Goal: Check status: Verify the current state of an ongoing process or item

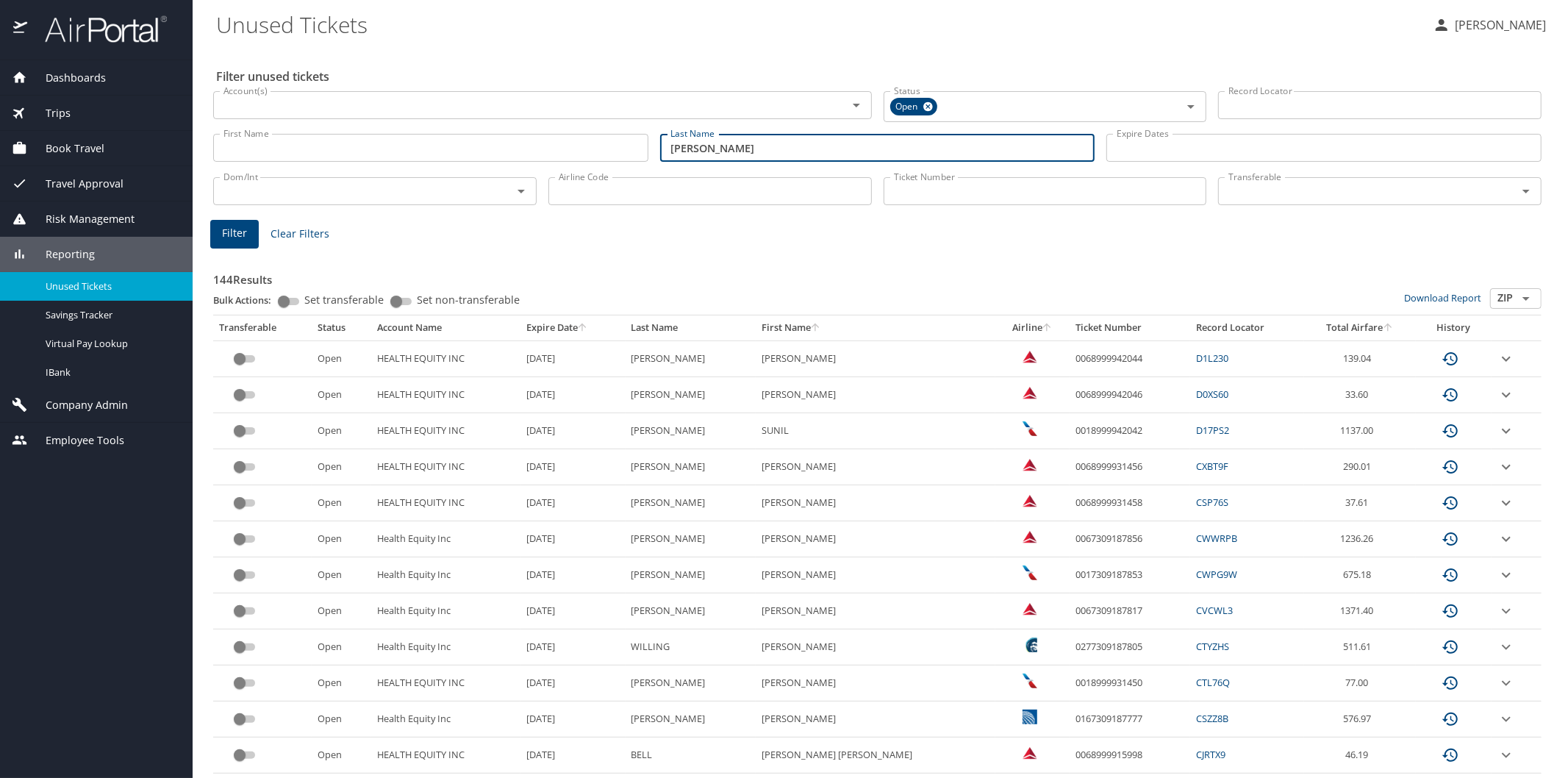
type input "[PERSON_NAME]"
click at [230, 236] on span "Filter" at bounding box center [234, 233] width 25 height 18
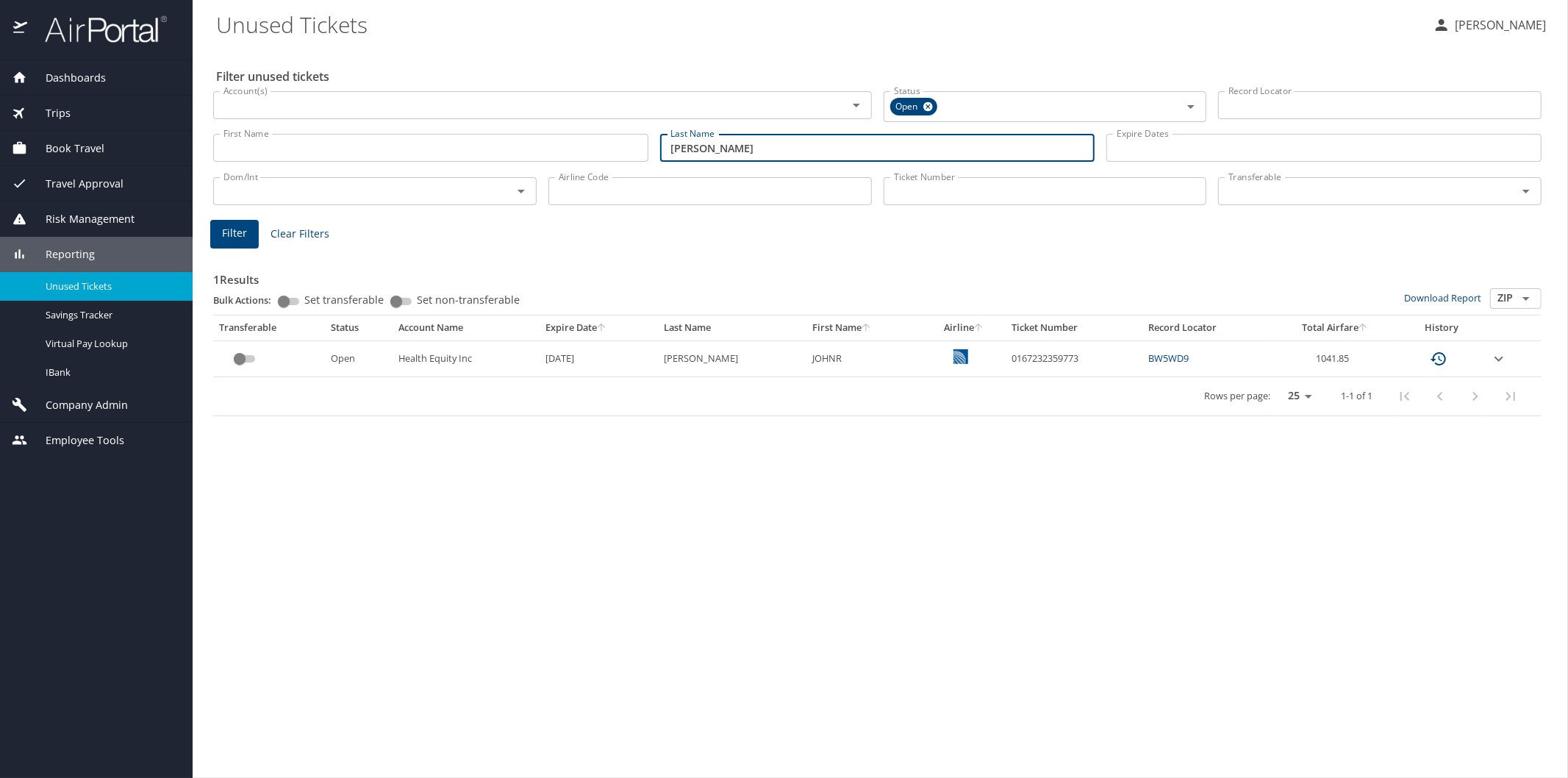
drag, startPoint x: 755, startPoint y: 152, endPoint x: 650, endPoint y: 147, distance: 105.1
click at [650, 147] on div "First Name First Name Last Name [PERSON_NAME] Last Name Expire Dates Expire Dat…" at bounding box center [876, 148] width 1340 height 52
click at [243, 237] on span "Filter" at bounding box center [234, 233] width 25 height 18
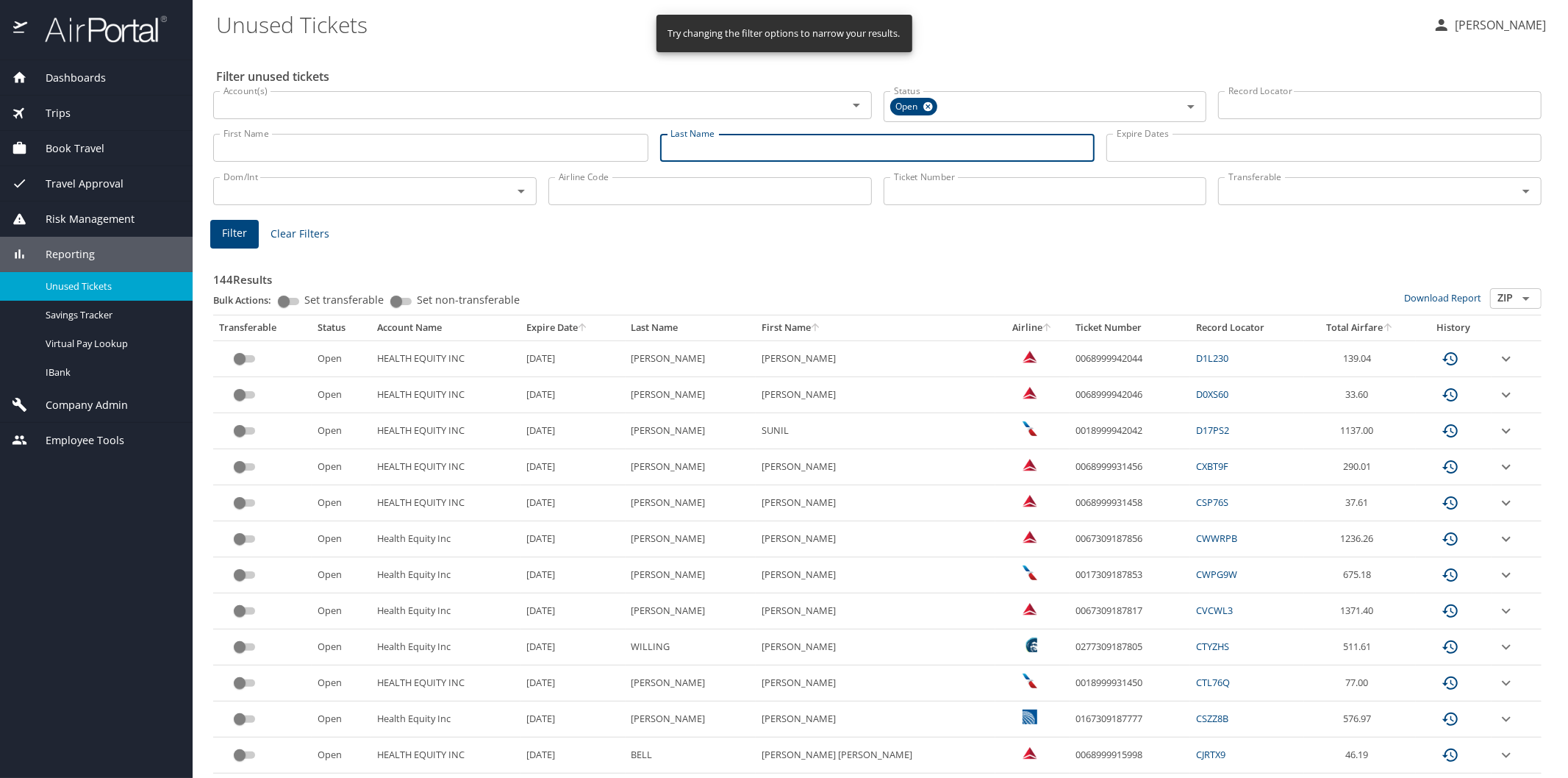
click at [696, 142] on input "Last Name" at bounding box center [877, 147] width 435 height 28
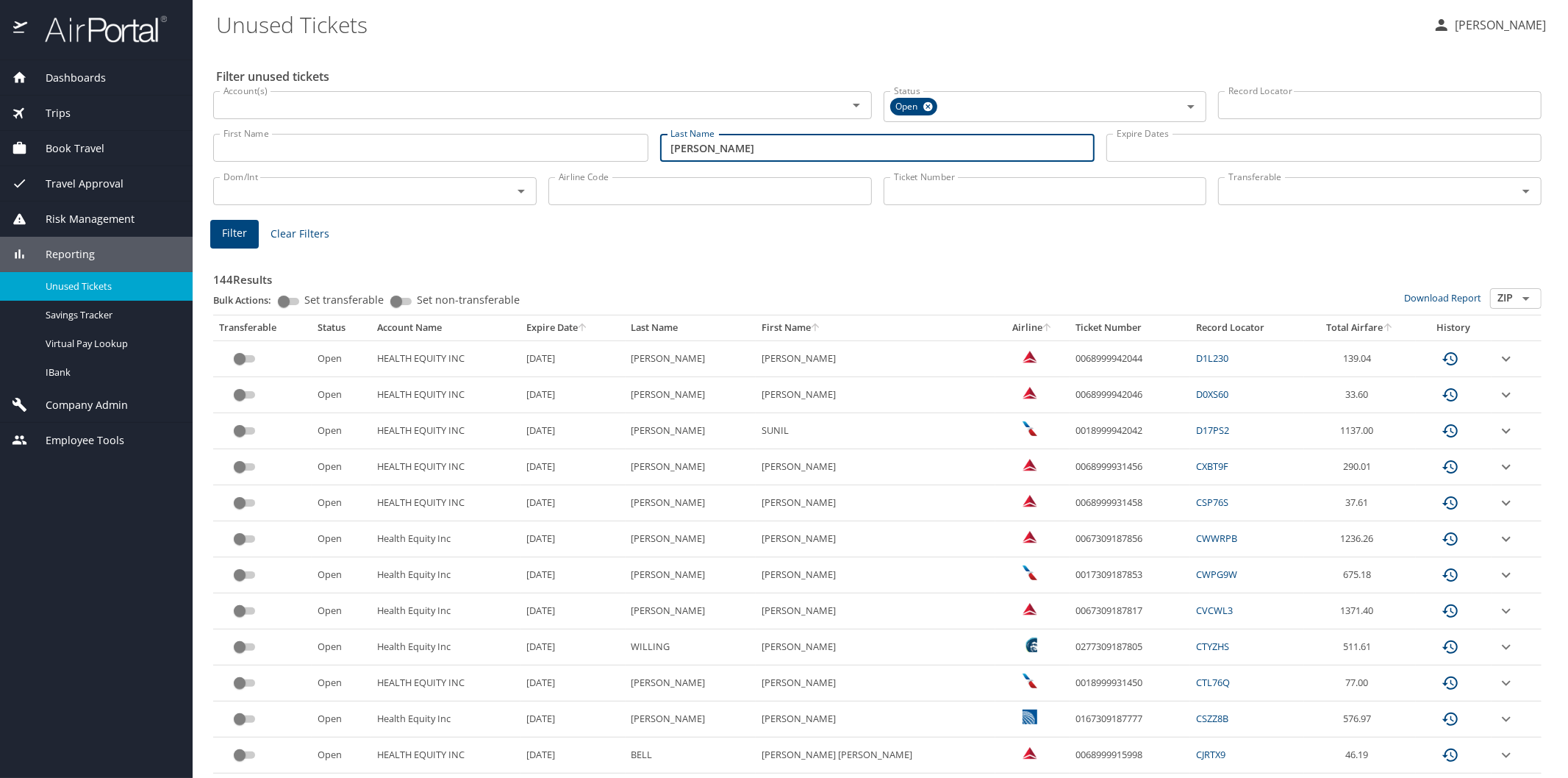
type input "[PERSON_NAME]"
click at [236, 238] on span "Filter" at bounding box center [234, 233] width 25 height 18
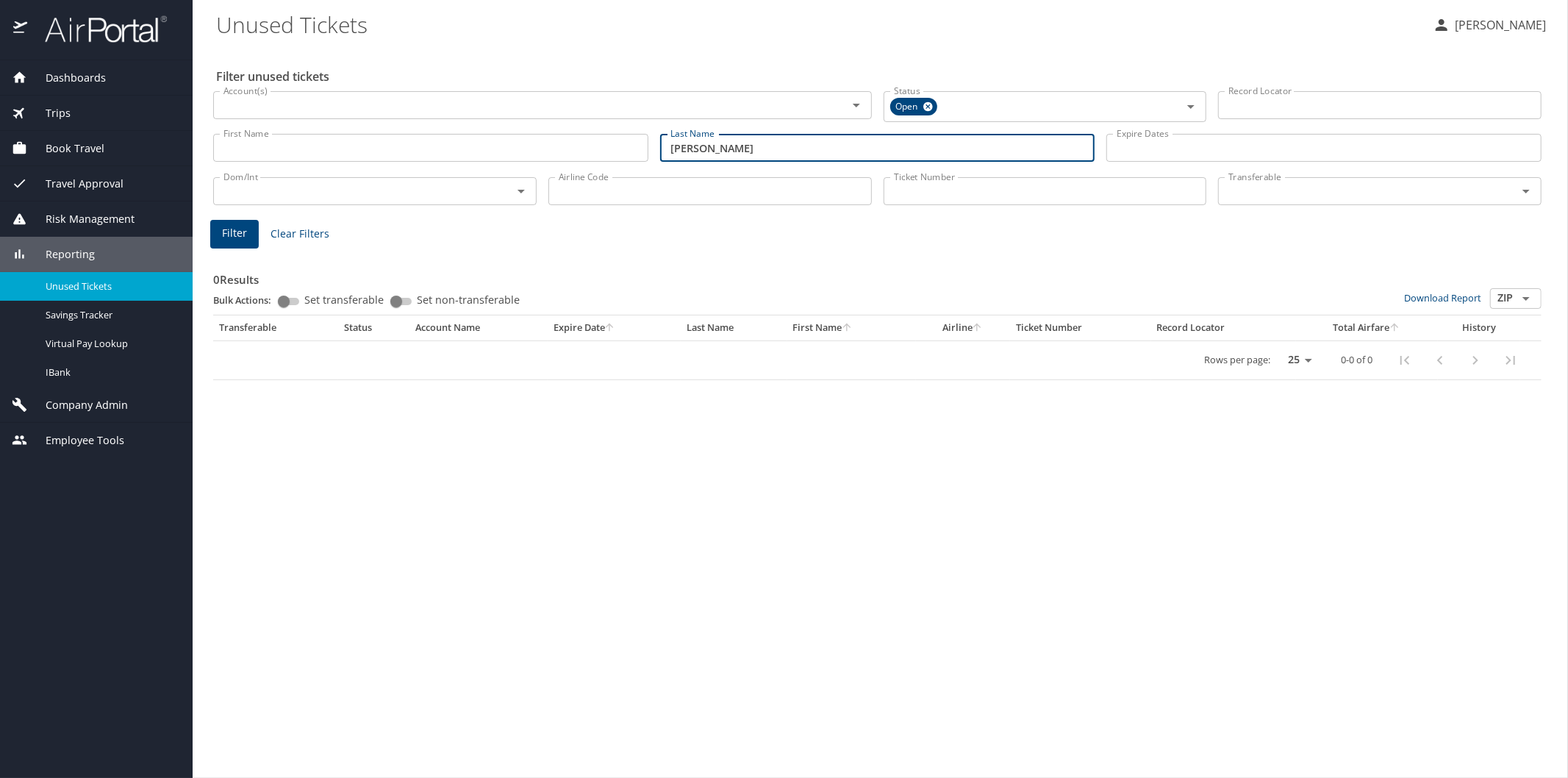
drag, startPoint x: 845, startPoint y: 144, endPoint x: 642, endPoint y: 158, distance: 203.5
click at [642, 158] on div "First Name First Name Last Name [PERSON_NAME] Last Name Expire Dates Expire Dat…" at bounding box center [876, 148] width 1340 height 52
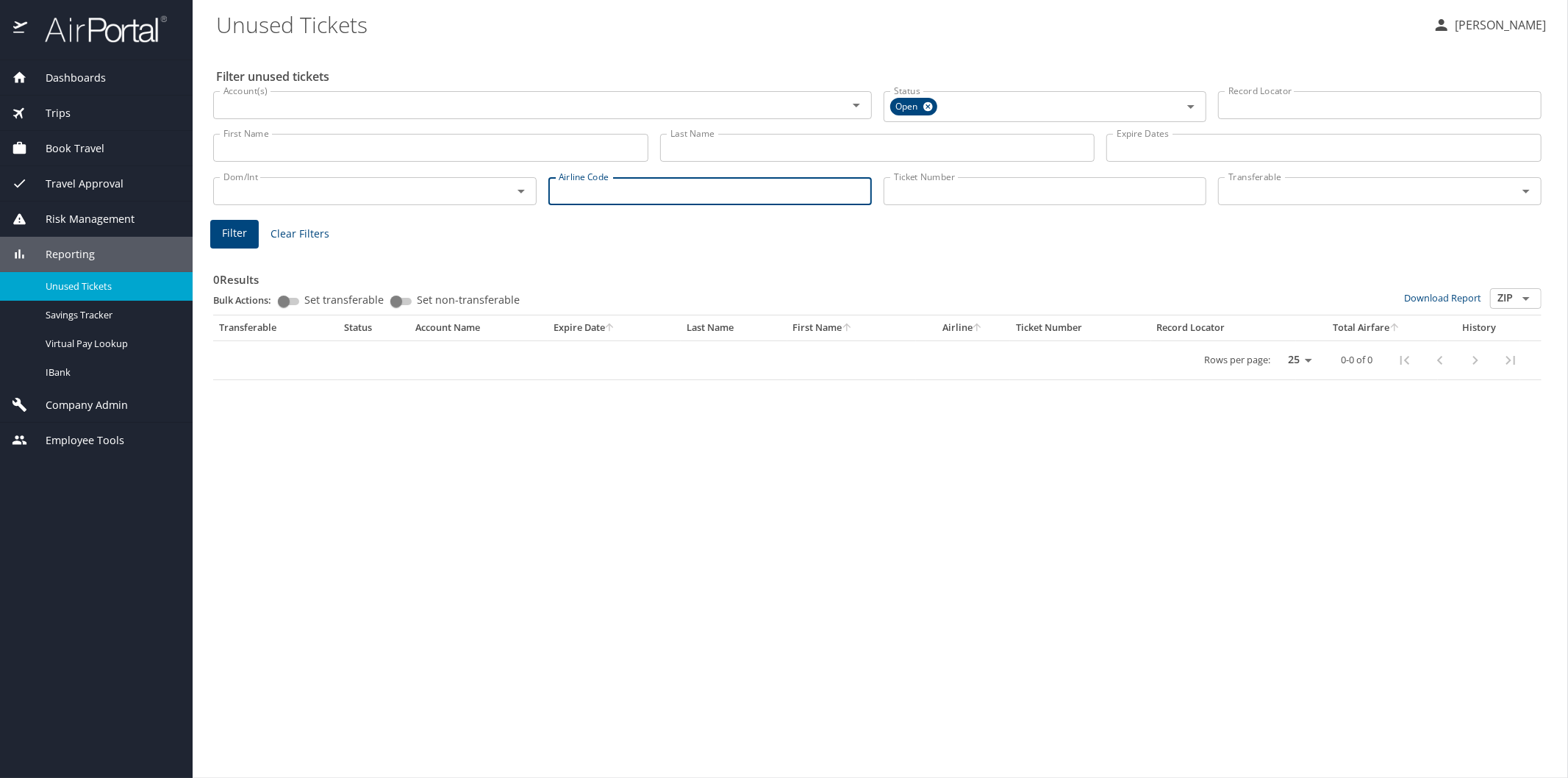
click at [578, 187] on input "Airline Code" at bounding box center [710, 191] width 323 height 28
type input "dl"
click at [247, 237] on button "Filter" at bounding box center [234, 234] width 48 height 29
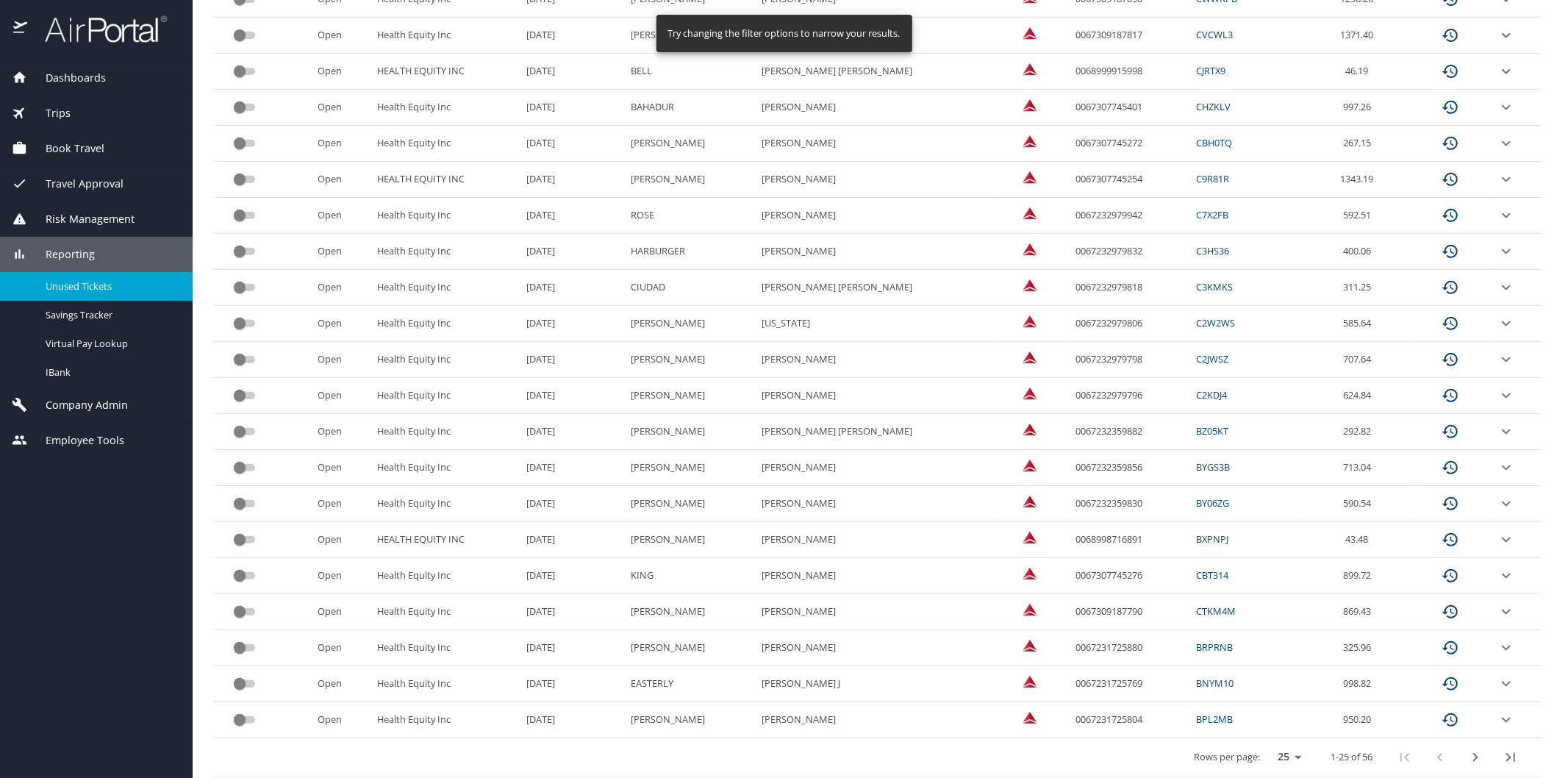
scroll to position [510, 0]
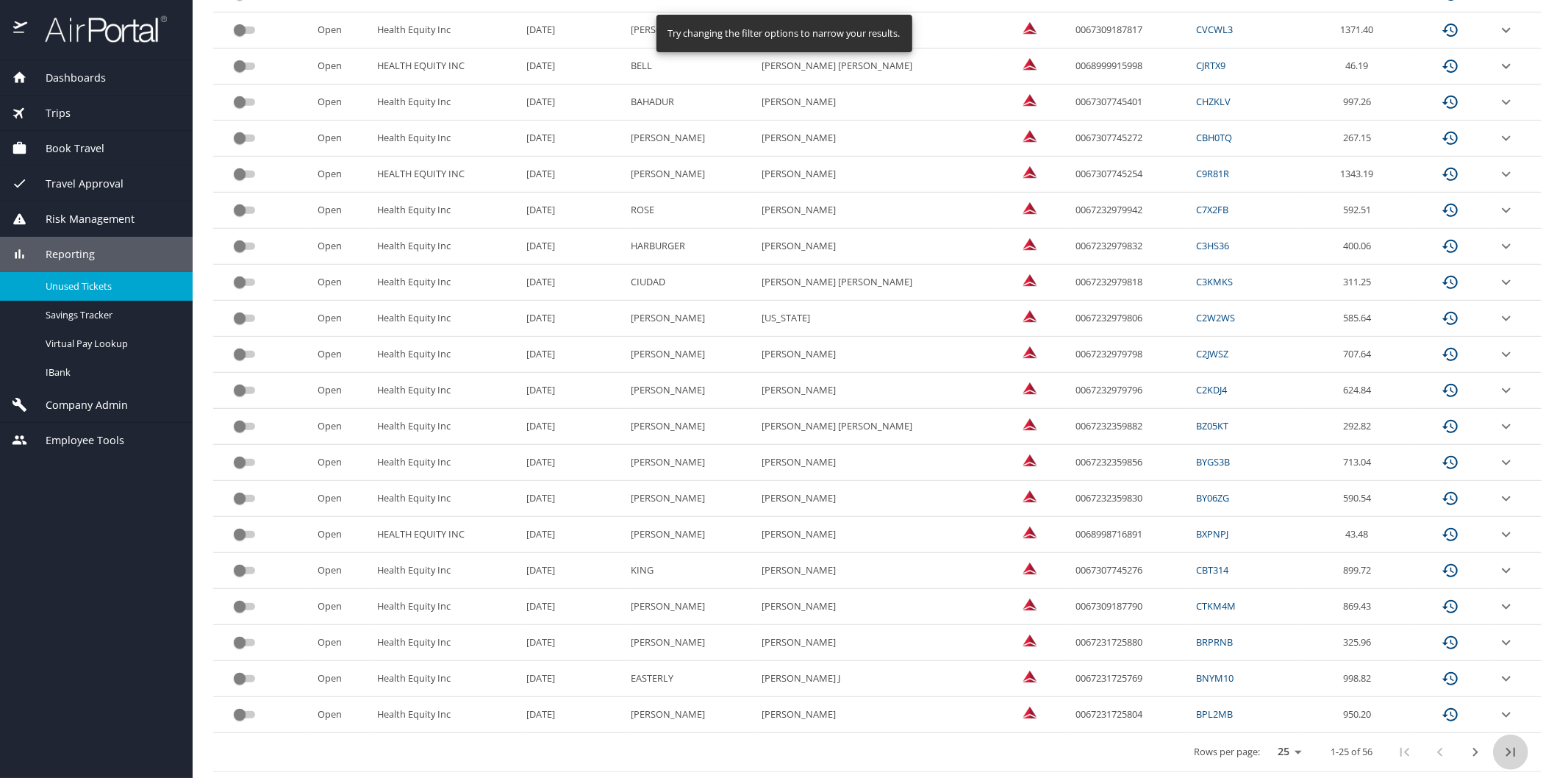
click at [1501, 751] on icon "last page" at bounding box center [1510, 752] width 17 height 17
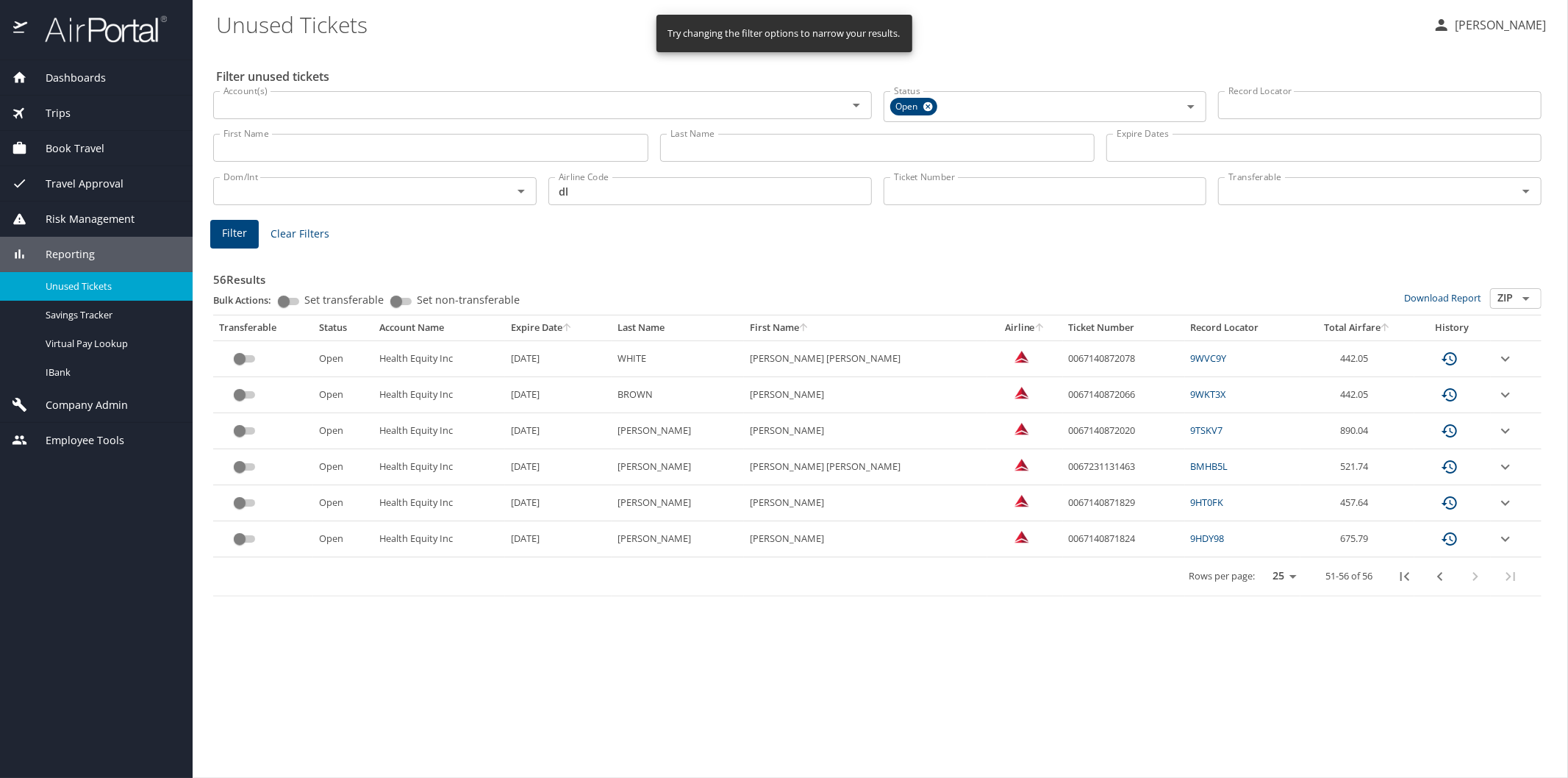
scroll to position [0, 0]
